Goal: Obtain resource: Obtain resource

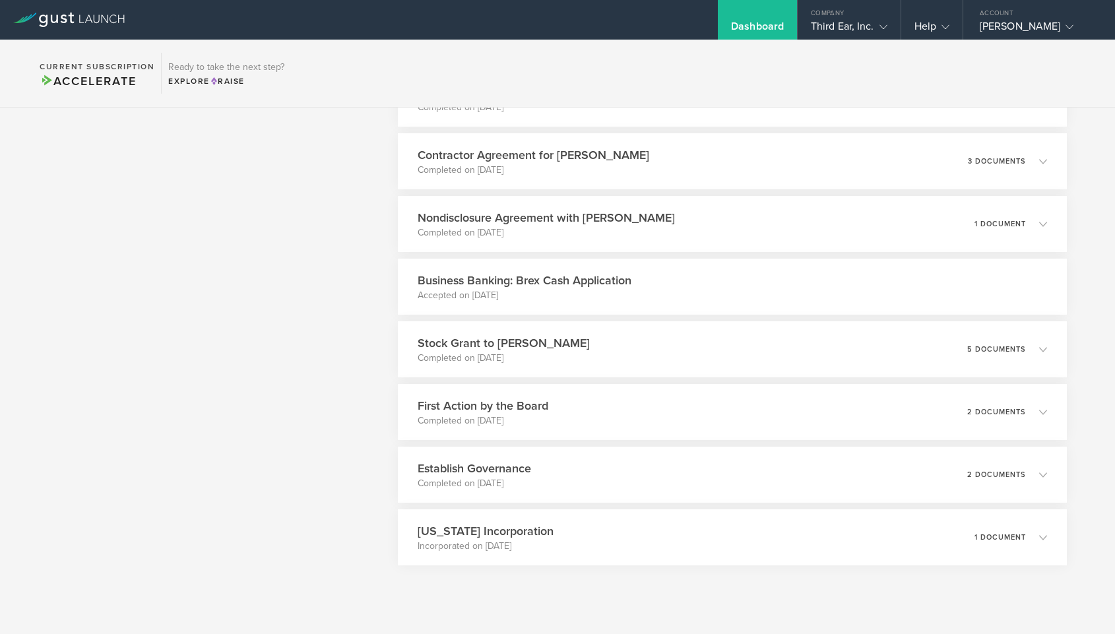
scroll to position [817, 0]
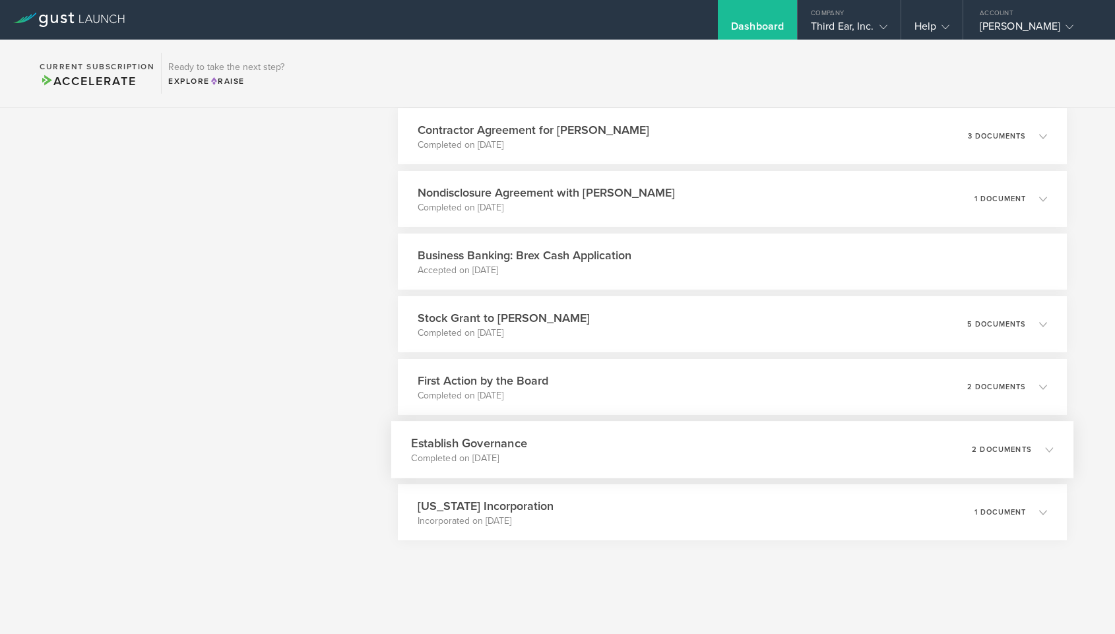
click at [509, 444] on h3 "Establish Governance" at bounding box center [468, 443] width 115 height 18
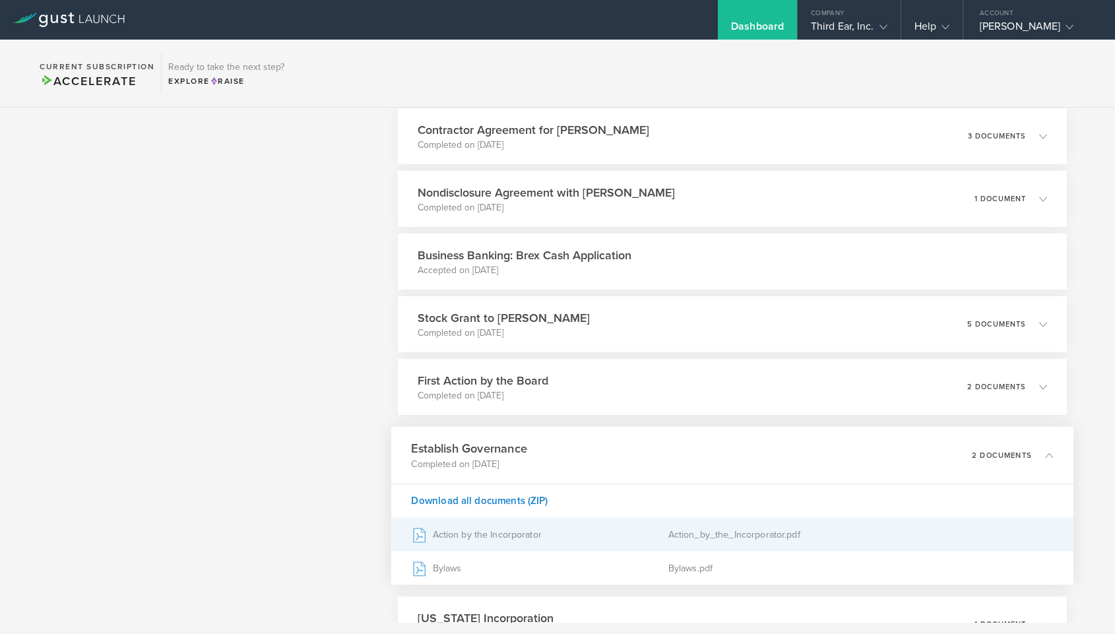
click at [498, 532] on div "Action by the Incorporator" at bounding box center [539, 534] width 257 height 33
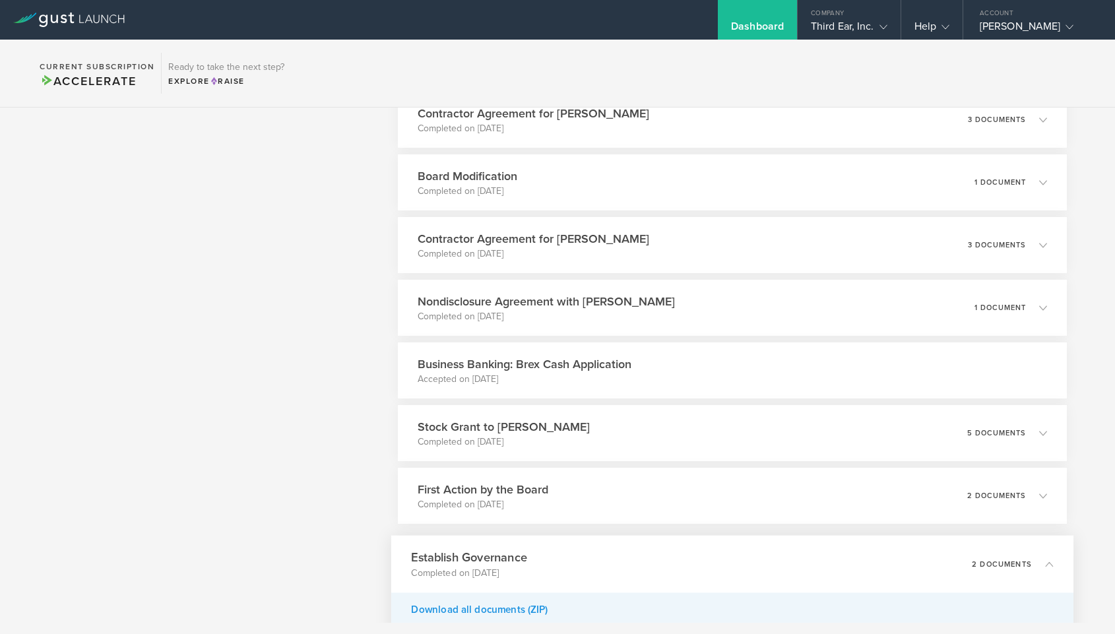
scroll to position [929, 0]
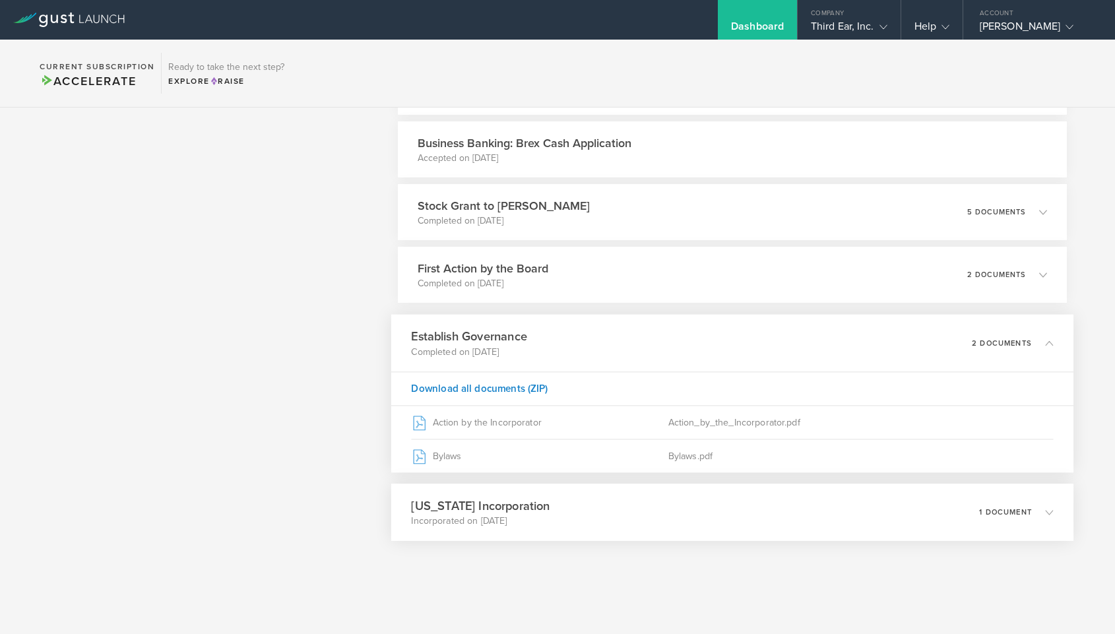
click at [504, 505] on h3 "[US_STATE] Incorporation" at bounding box center [480, 506] width 139 height 18
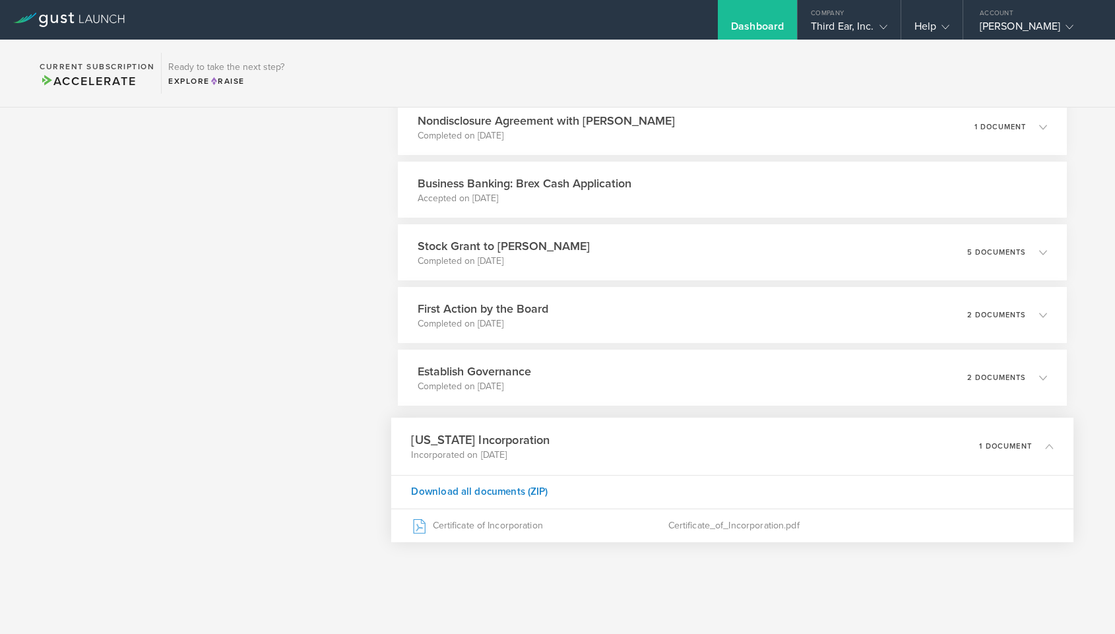
scroll to position [889, 0]
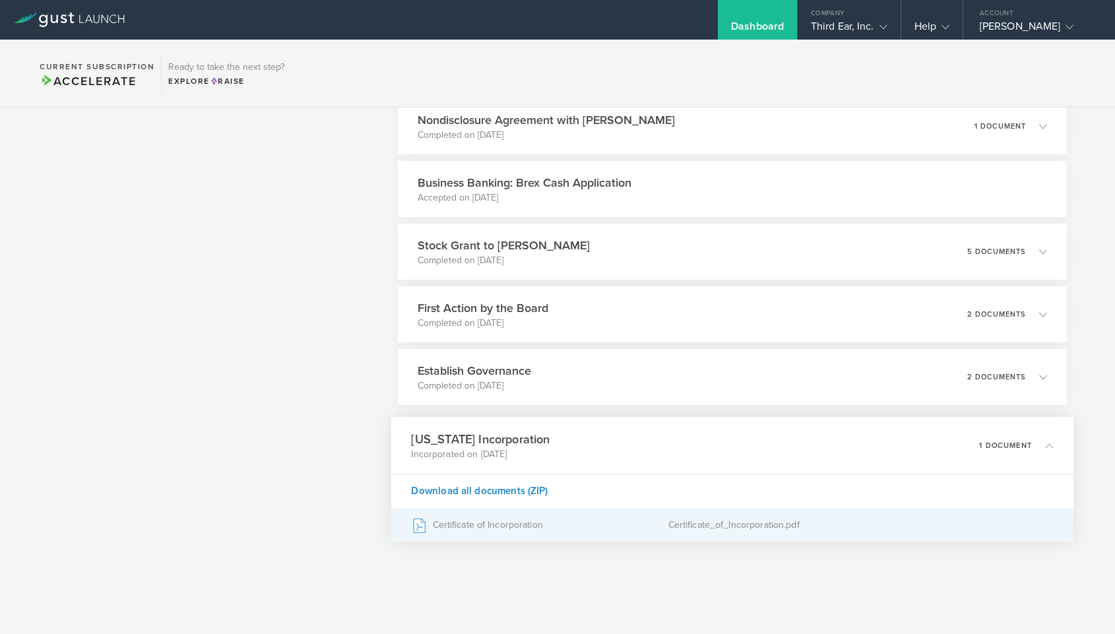
click at [491, 520] on div "Certificate of Incorporation" at bounding box center [539, 525] width 257 height 33
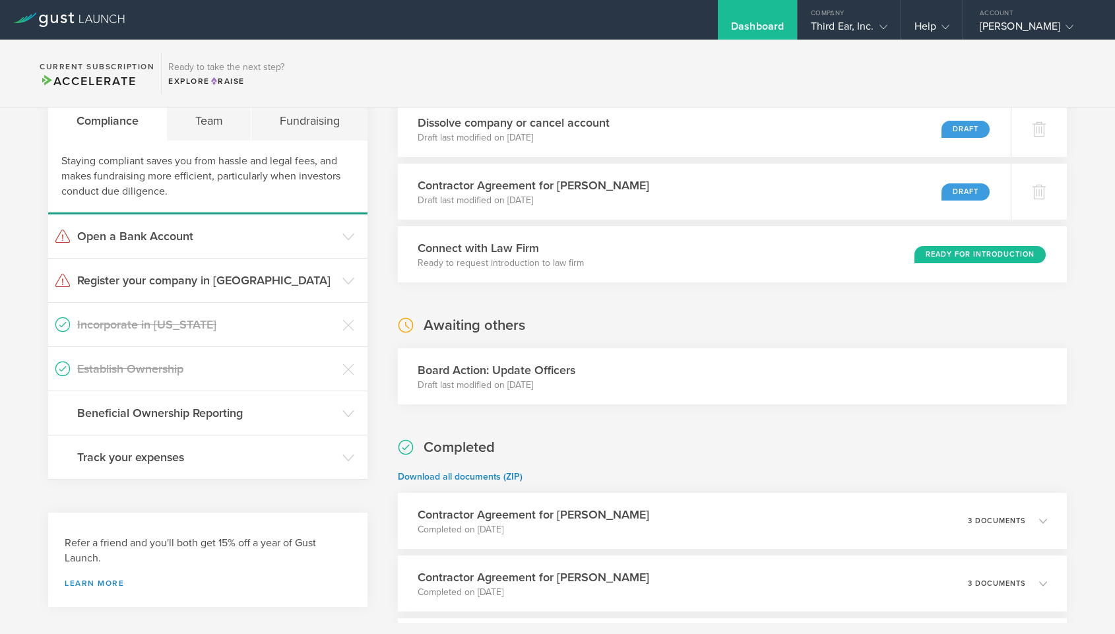
scroll to position [0, 0]
